Goal: Transaction & Acquisition: Download file/media

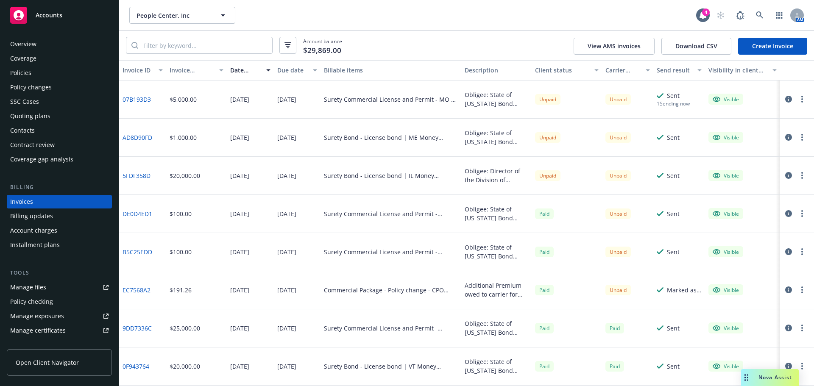
click at [26, 72] on div "Policies" at bounding box center [20, 73] width 21 height 14
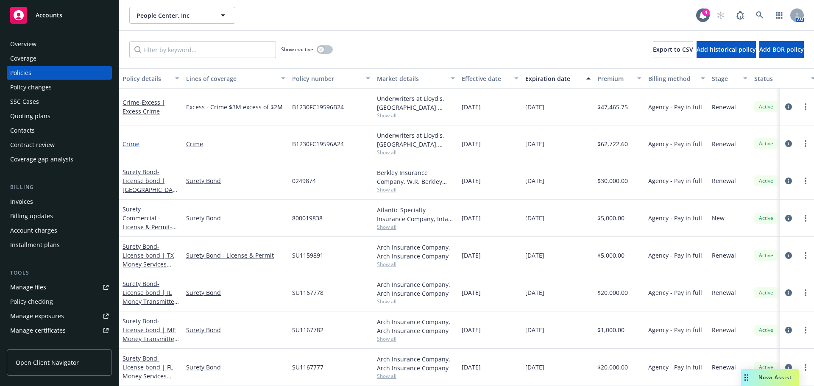
click at [134, 142] on link "Crime" at bounding box center [130, 144] width 17 height 8
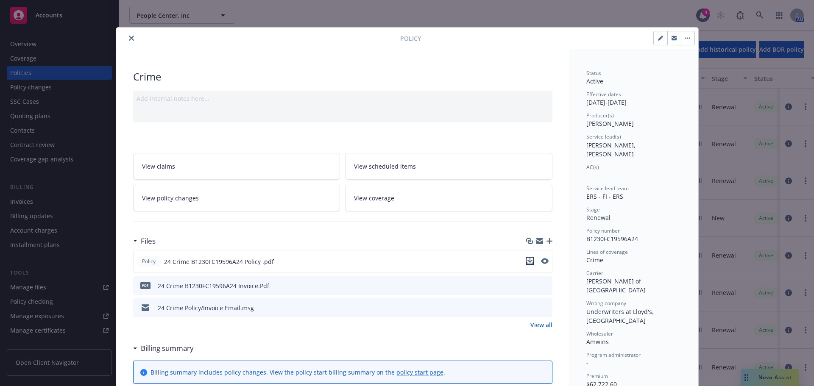
click at [526, 261] on icon "download file" at bounding box center [529, 261] width 7 height 7
click at [253, 309] on div "24 Crime Policy/Invoice Email.msg" at bounding box center [342, 307] width 419 height 19
click at [527, 307] on icon "download file" at bounding box center [530, 306] width 6 height 5
click at [528, 309] on icon "download file" at bounding box center [530, 307] width 7 height 7
click at [129, 36] on icon "close" at bounding box center [131, 38] width 5 height 5
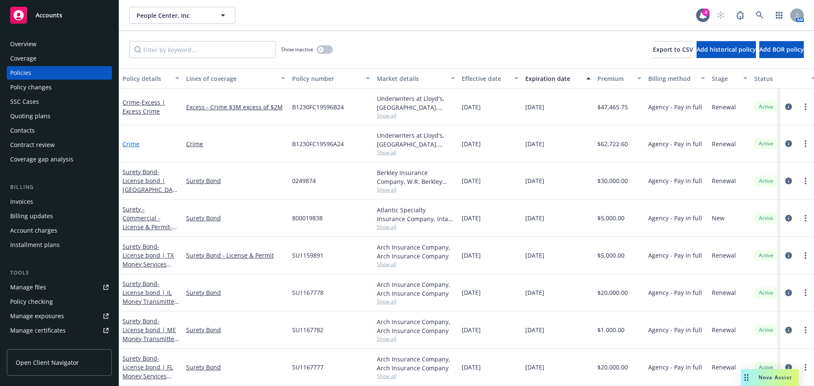
click at [134, 143] on link "Crime" at bounding box center [130, 144] width 17 height 8
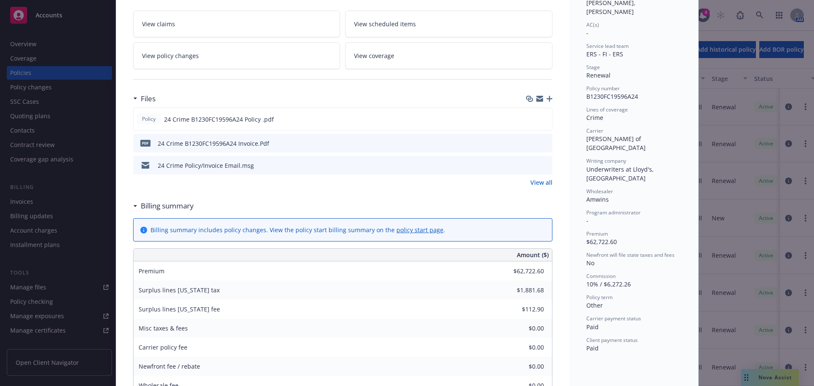
scroll to position [153, 0]
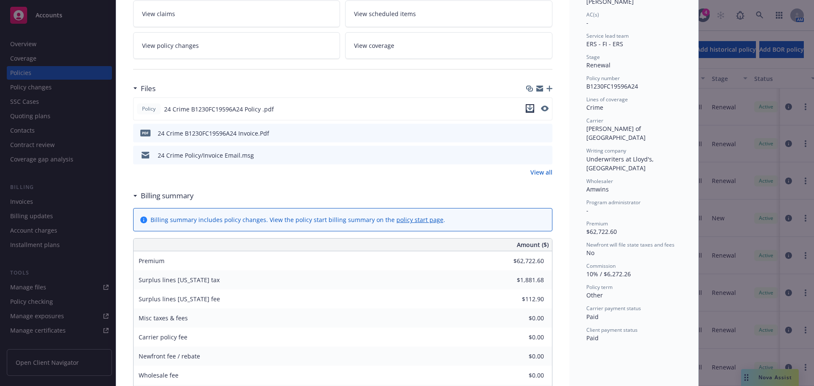
click at [526, 109] on icon "download file" at bounding box center [529, 108] width 7 height 7
